Goal: Navigation & Orientation: Find specific page/section

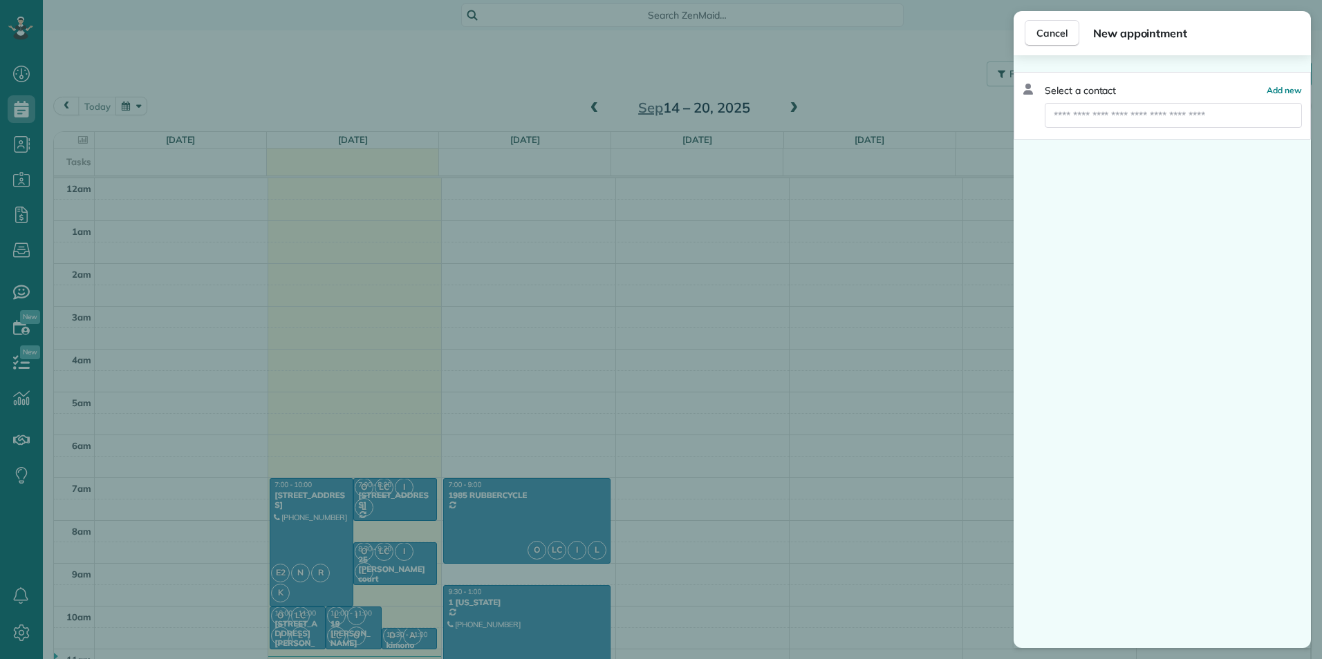
scroll to position [301, 0]
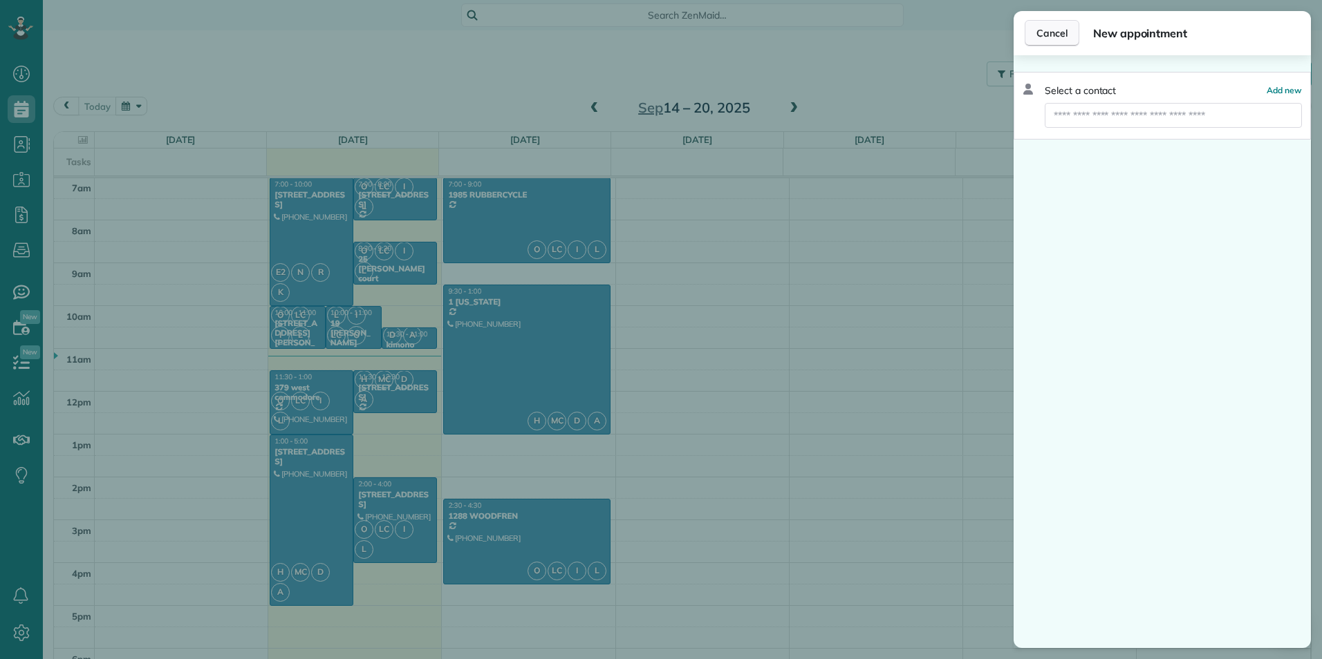
click at [1042, 27] on span "Cancel" at bounding box center [1051, 33] width 31 height 14
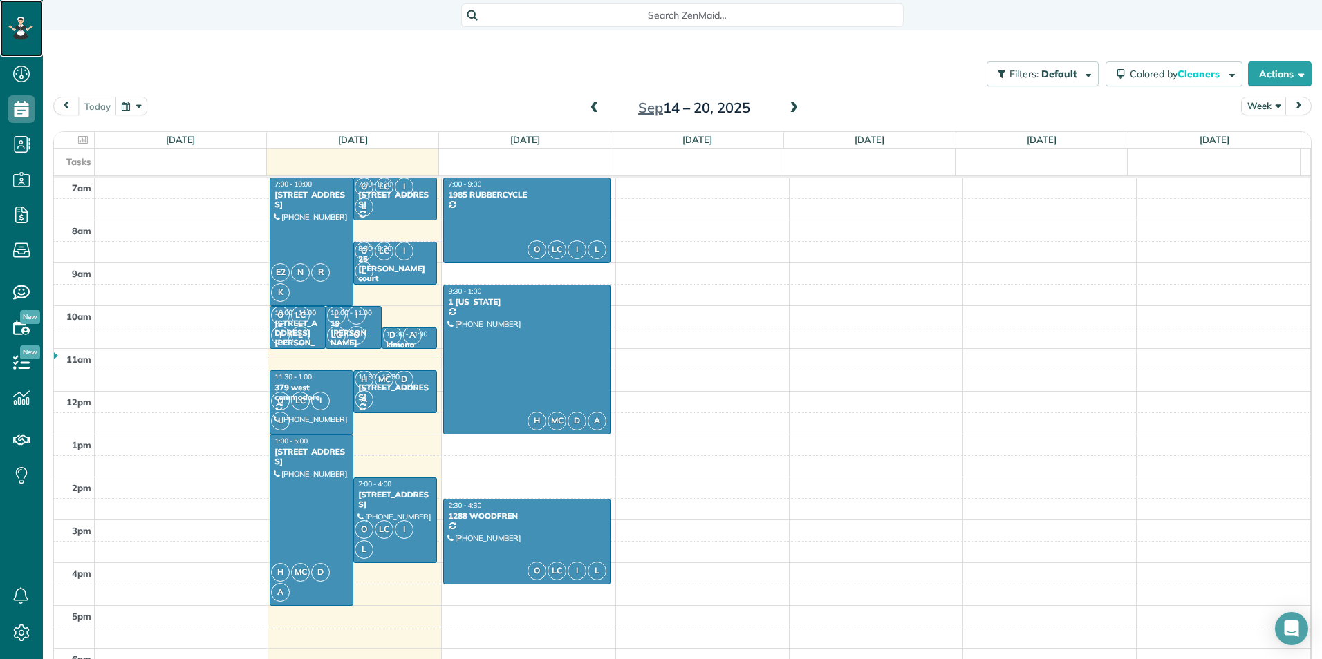
click at [16, 28] on rect at bounding box center [17, 28] width 4 height 4
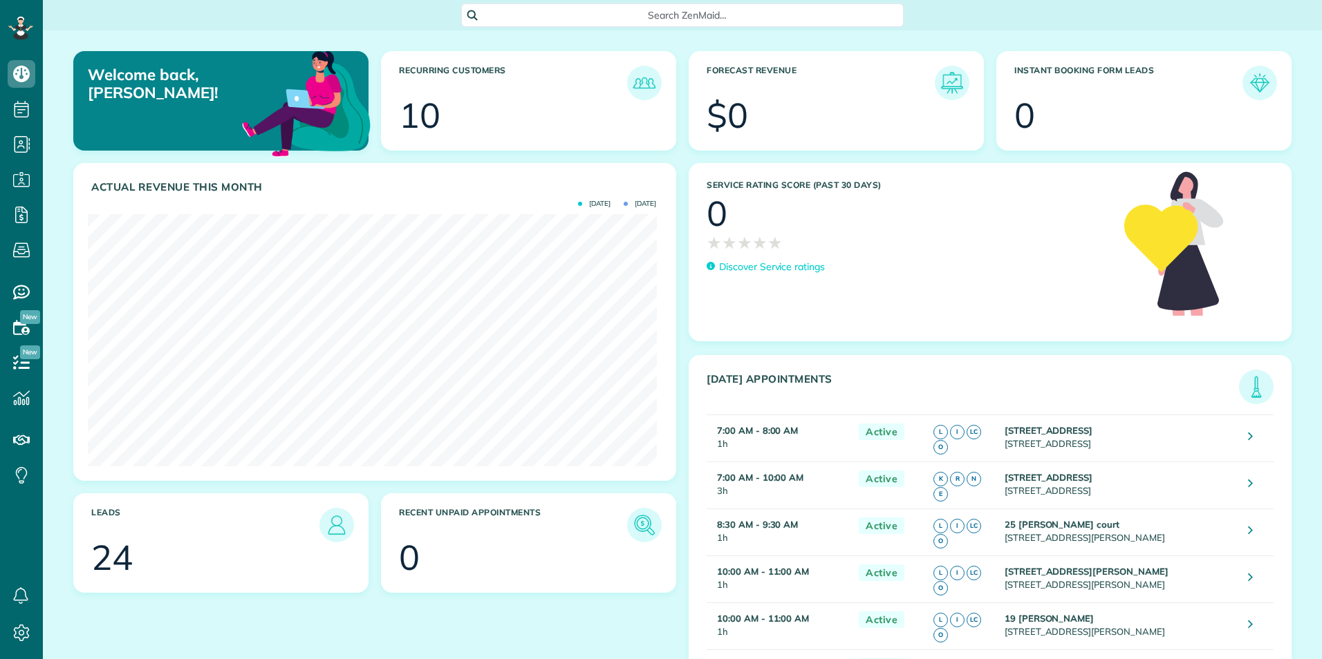
scroll to position [252, 568]
click at [675, 158] on div "Recurring Customers 10" at bounding box center [529, 107] width 308 height 112
